Goal: Communication & Community: Answer question/provide support

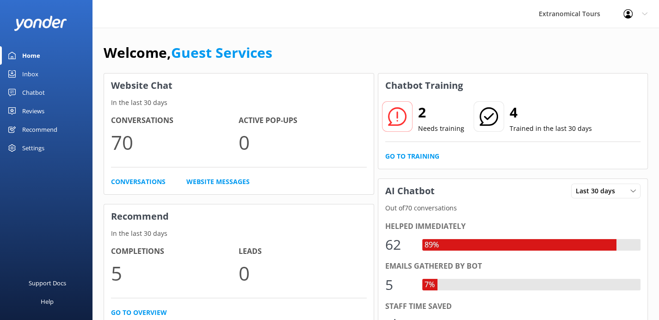
click at [36, 78] on div "Inbox" at bounding box center [30, 74] width 16 height 18
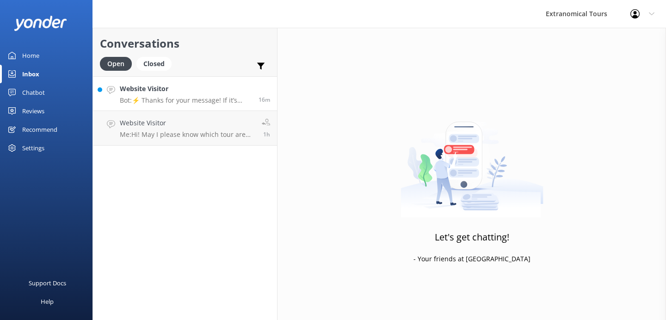
click at [161, 88] on h4 "Website Visitor" at bounding box center [186, 89] width 132 height 10
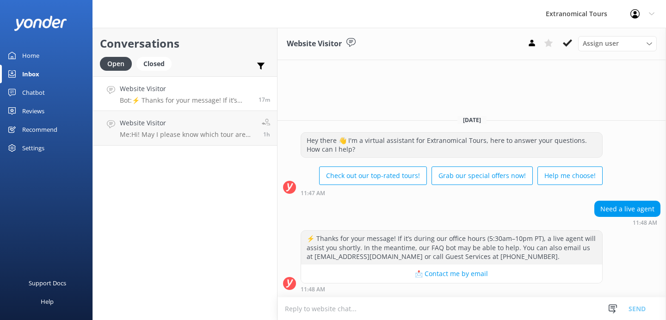
click at [342, 309] on textarea at bounding box center [471, 308] width 388 height 23
copy div "Need a live agent"
drag, startPoint x: 596, startPoint y: 208, endPoint x: 339, endPoint y: 112, distance: 273.9
click at [645, 201] on div "Need a live agent 11:48 AM" at bounding box center [471, 213] width 388 height 25
click at [376, 299] on textarea at bounding box center [471, 308] width 388 height 23
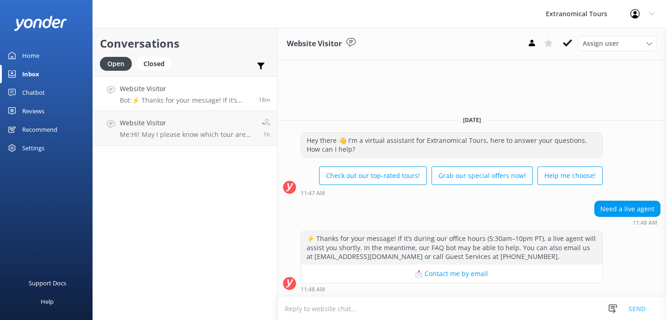
paste textarea "Hello! How may I assist you [DATE]?"
type textarea "Hello! How may I assist you [DATE]?"
click at [629, 307] on button "Send" at bounding box center [637, 308] width 35 height 23
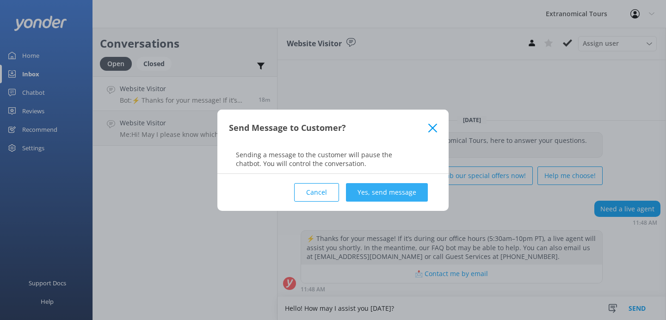
click at [406, 188] on button "Yes, send message" at bounding box center [387, 192] width 82 height 18
